Goal: Find specific page/section: Find specific page/section

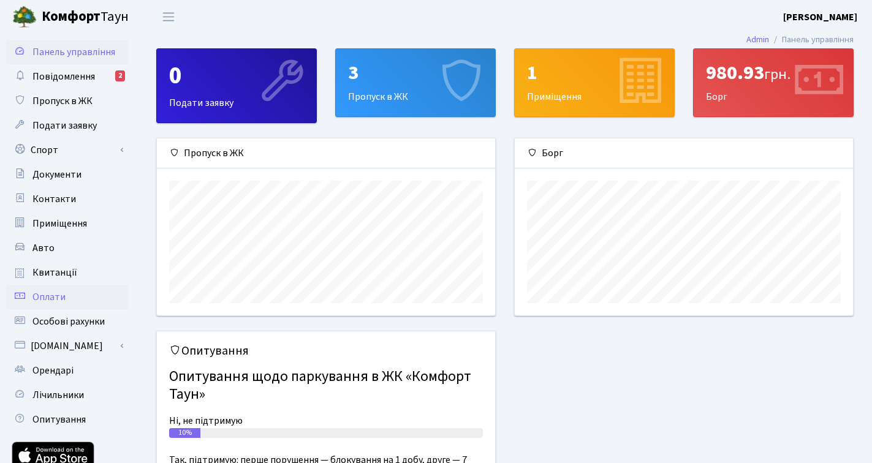
scroll to position [177, 338]
click at [59, 279] on span "Квитанції" at bounding box center [54, 272] width 45 height 13
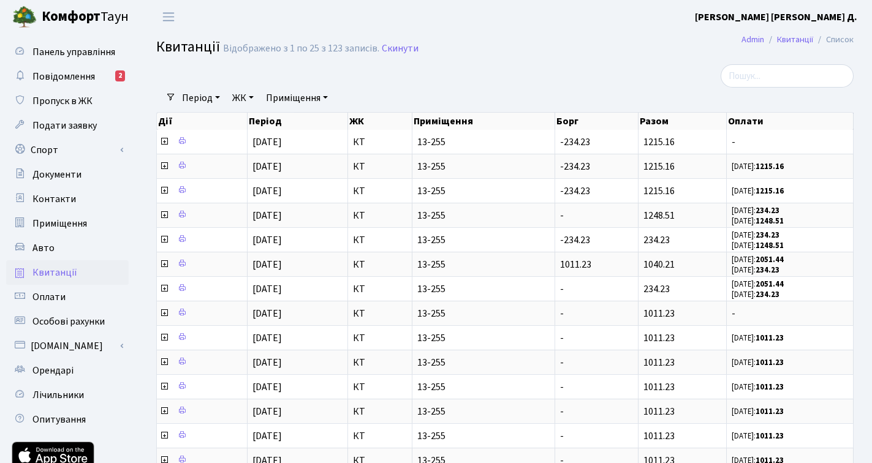
select select "25"
click at [66, 21] on b "Комфорт" at bounding box center [71, 17] width 59 height 20
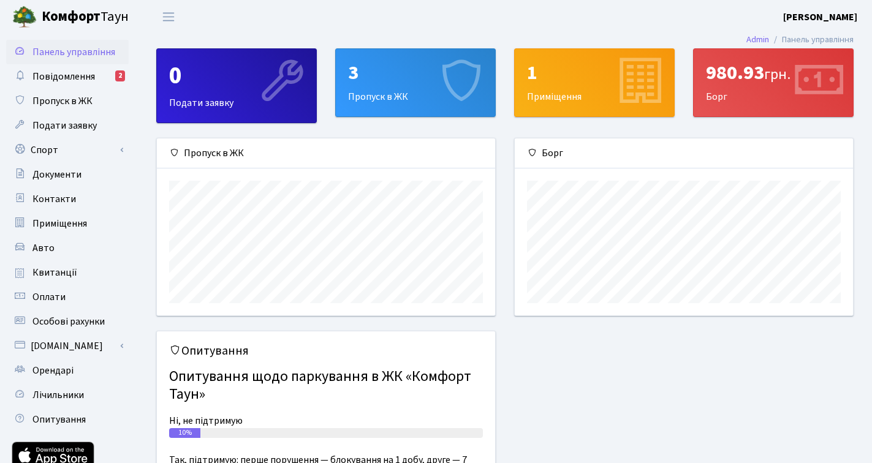
scroll to position [177, 338]
